Goal: Task Accomplishment & Management: Use online tool/utility

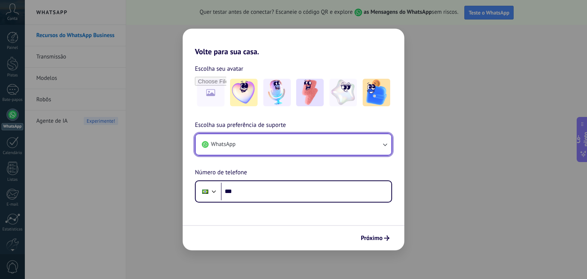
click at [245, 145] on button "WhatsApp" at bounding box center [294, 144] width 196 height 21
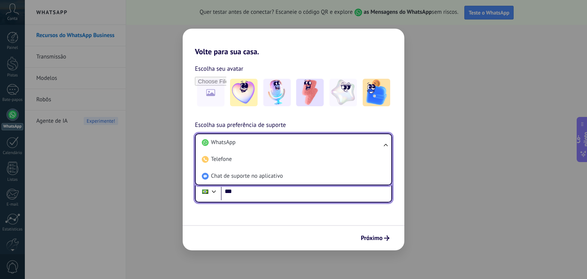
click at [246, 194] on input "***" at bounding box center [306, 192] width 170 height 18
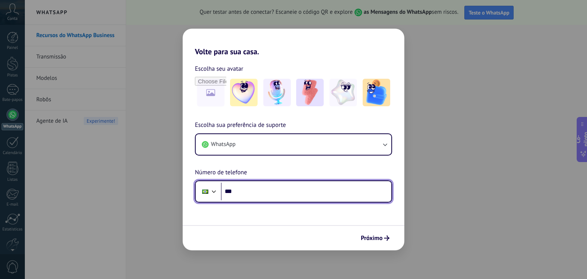
click at [235, 193] on input "***" at bounding box center [306, 192] width 170 height 18
type input "**********"
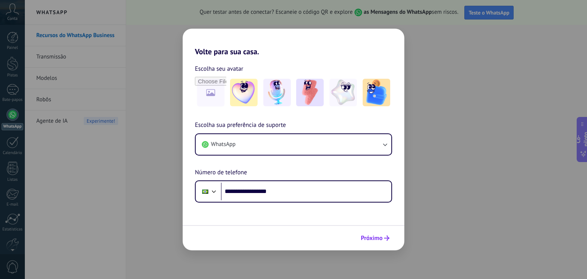
click at [376, 236] on font "Próximo" at bounding box center [372, 238] width 22 height 8
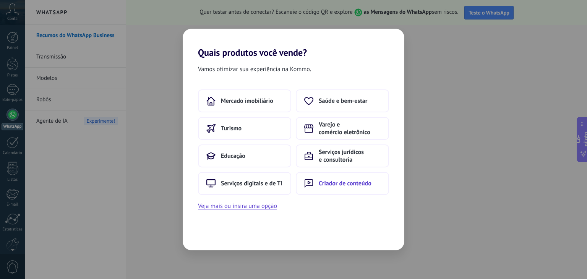
click at [322, 182] on font "Criador de conteúdo" at bounding box center [345, 184] width 53 height 8
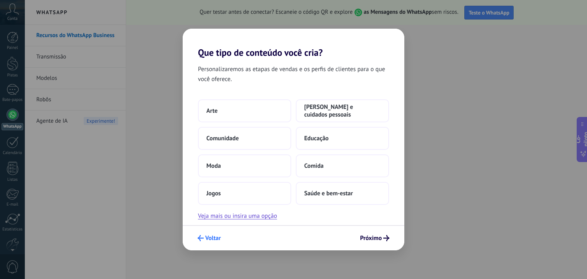
click at [213, 237] on font "Voltar" at bounding box center [213, 238] width 16 height 8
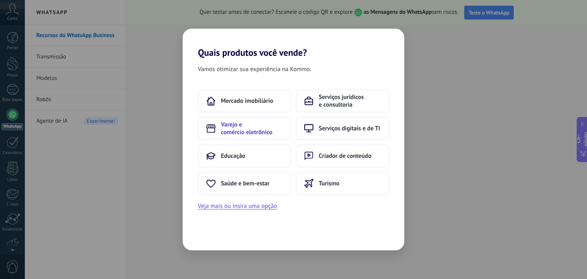
click at [235, 128] on font "Varejo e comércio eletrônico" at bounding box center [247, 128] width 52 height 15
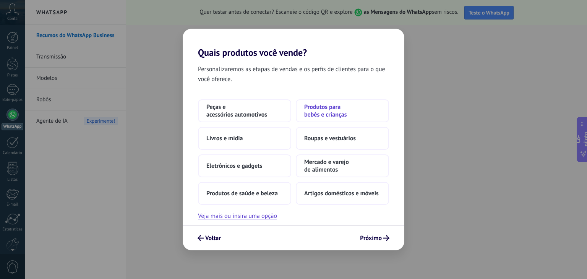
click at [326, 113] on font "Produtos para bebês e crianças" at bounding box center [325, 110] width 43 height 15
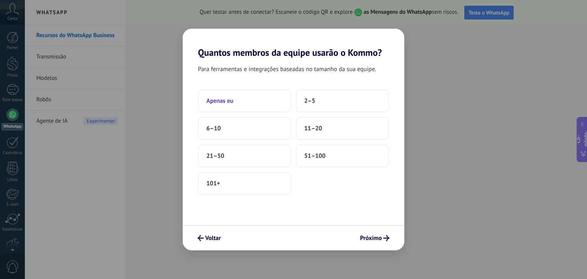
click at [216, 103] on font "Apenas eu" at bounding box center [219, 101] width 27 height 8
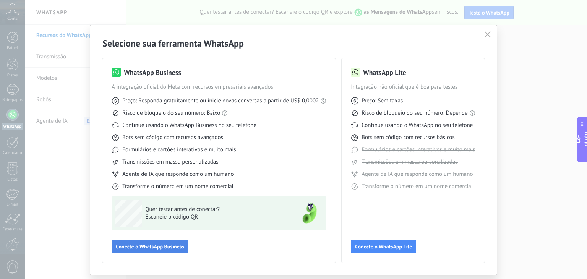
click at [168, 246] on font "Conecte o WhatsApp Business" at bounding box center [150, 246] width 68 height 7
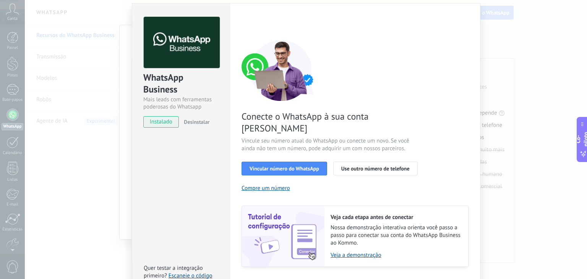
scroll to position [33, 0]
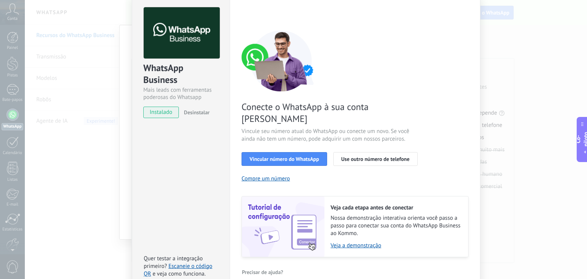
click at [170, 111] on font "instalado" at bounding box center [161, 112] width 23 height 7
click at [296, 156] on font "Vincular número do WhatsApp" at bounding box center [285, 159] width 70 height 7
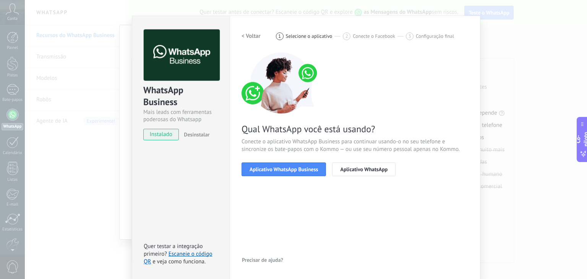
click at [190, 63] on img at bounding box center [182, 55] width 76 height 52
click at [302, 166] on font "Aplicativo WhatsApp Business" at bounding box center [284, 169] width 68 height 7
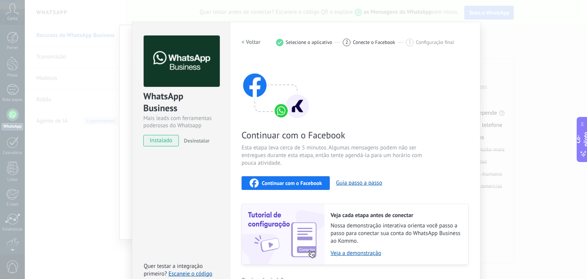
scroll to position [0, 0]
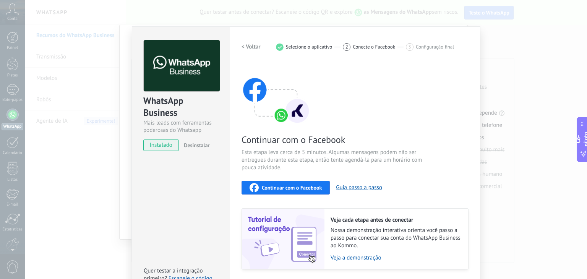
click at [243, 45] on font "< Voltar" at bounding box center [251, 46] width 19 height 7
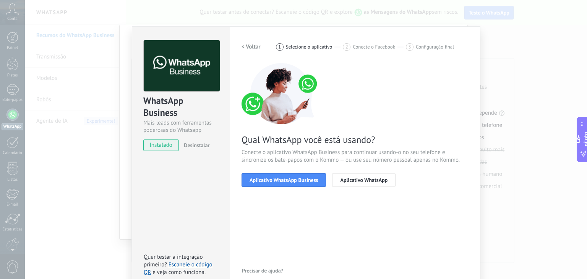
click at [246, 46] on font "< Voltar" at bounding box center [251, 46] width 19 height 7
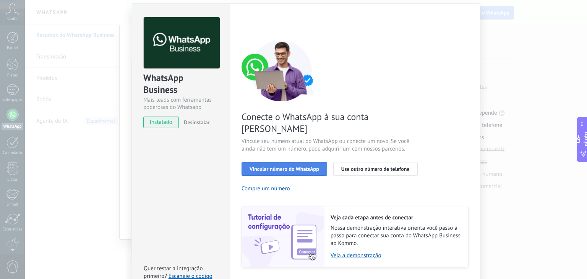
scroll to position [33, 0]
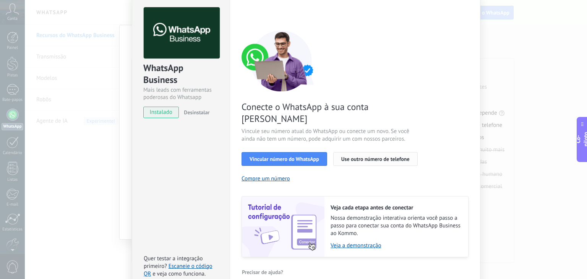
click at [385, 156] on font "Use outro número de telefone" at bounding box center [375, 159] width 68 height 7
